Goal: Task Accomplishment & Management: Manage account settings

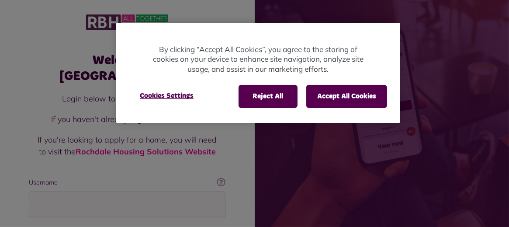
click at [125, 188] on div at bounding box center [254, 113] width 509 height 227
click at [277, 94] on button "Reject All" at bounding box center [268, 96] width 59 height 23
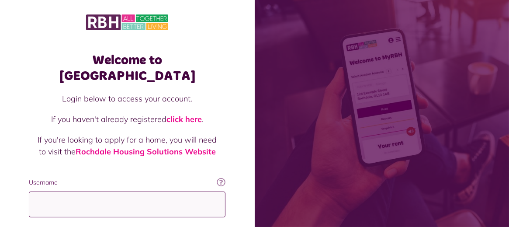
click at [161, 192] on input "Username" at bounding box center [127, 205] width 197 height 26
type input "**********"
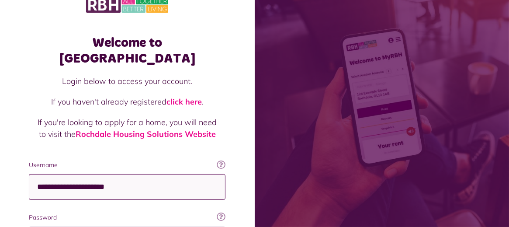
scroll to position [76, 0]
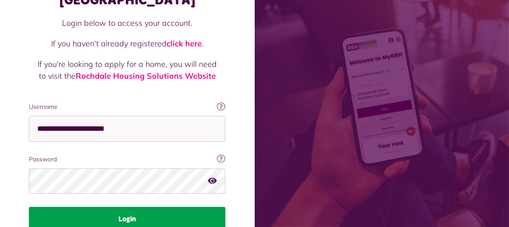
click at [171, 209] on button "Login" at bounding box center [127, 219] width 197 height 24
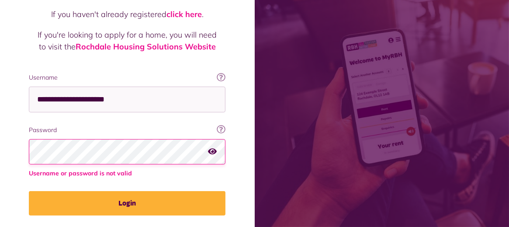
scroll to position [108, 0]
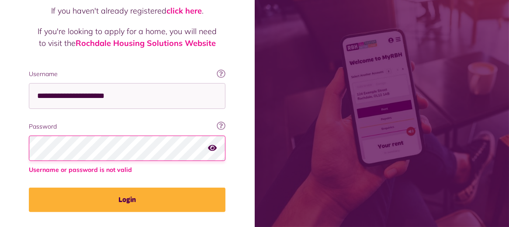
click at [29, 188] on button "Login" at bounding box center [127, 200] width 197 height 24
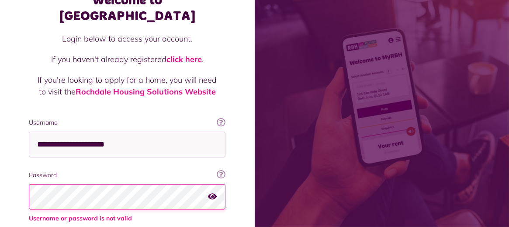
scroll to position [60, 0]
